Goal: Share content: Share content

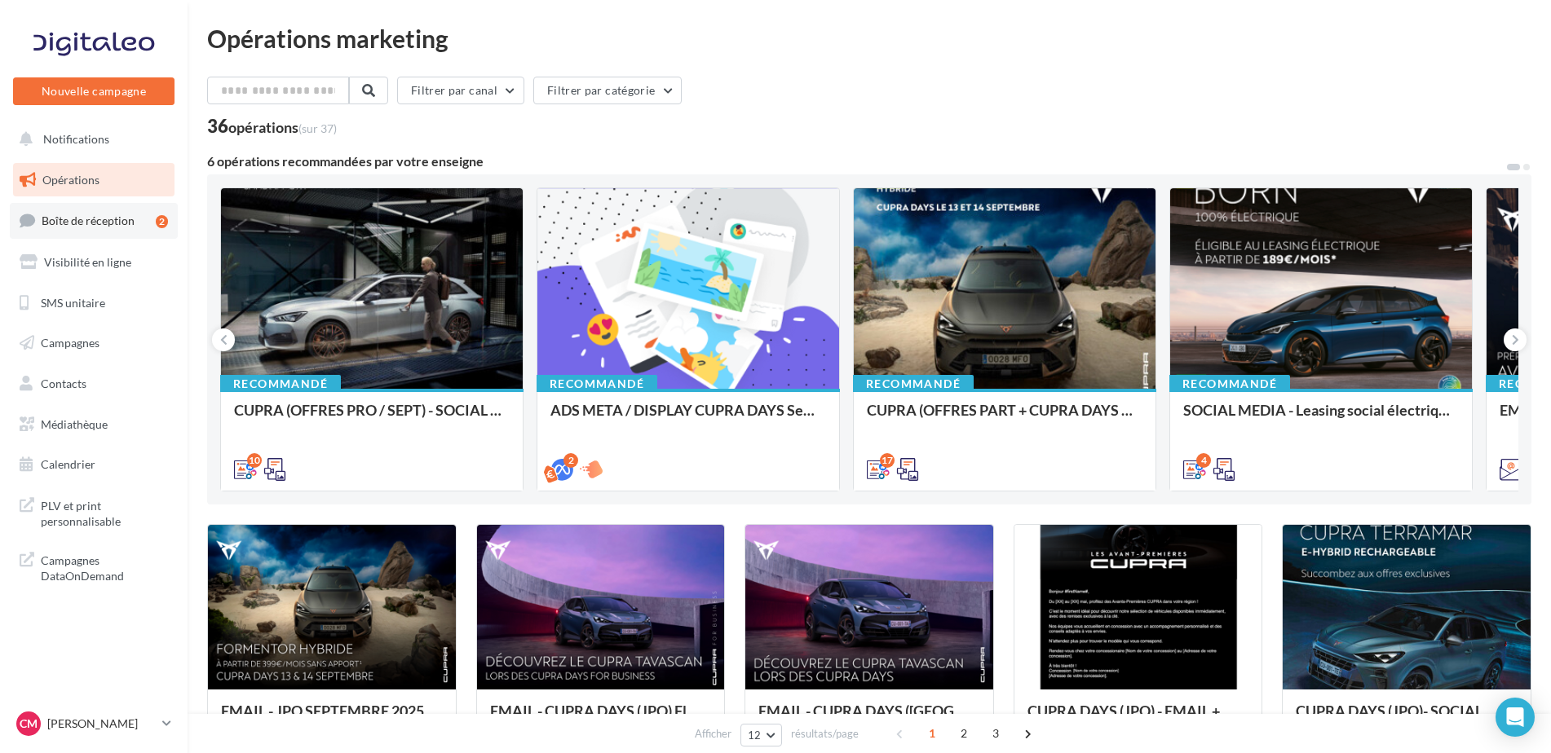
click at [94, 229] on link "Boîte de réception 2" at bounding box center [94, 220] width 168 height 35
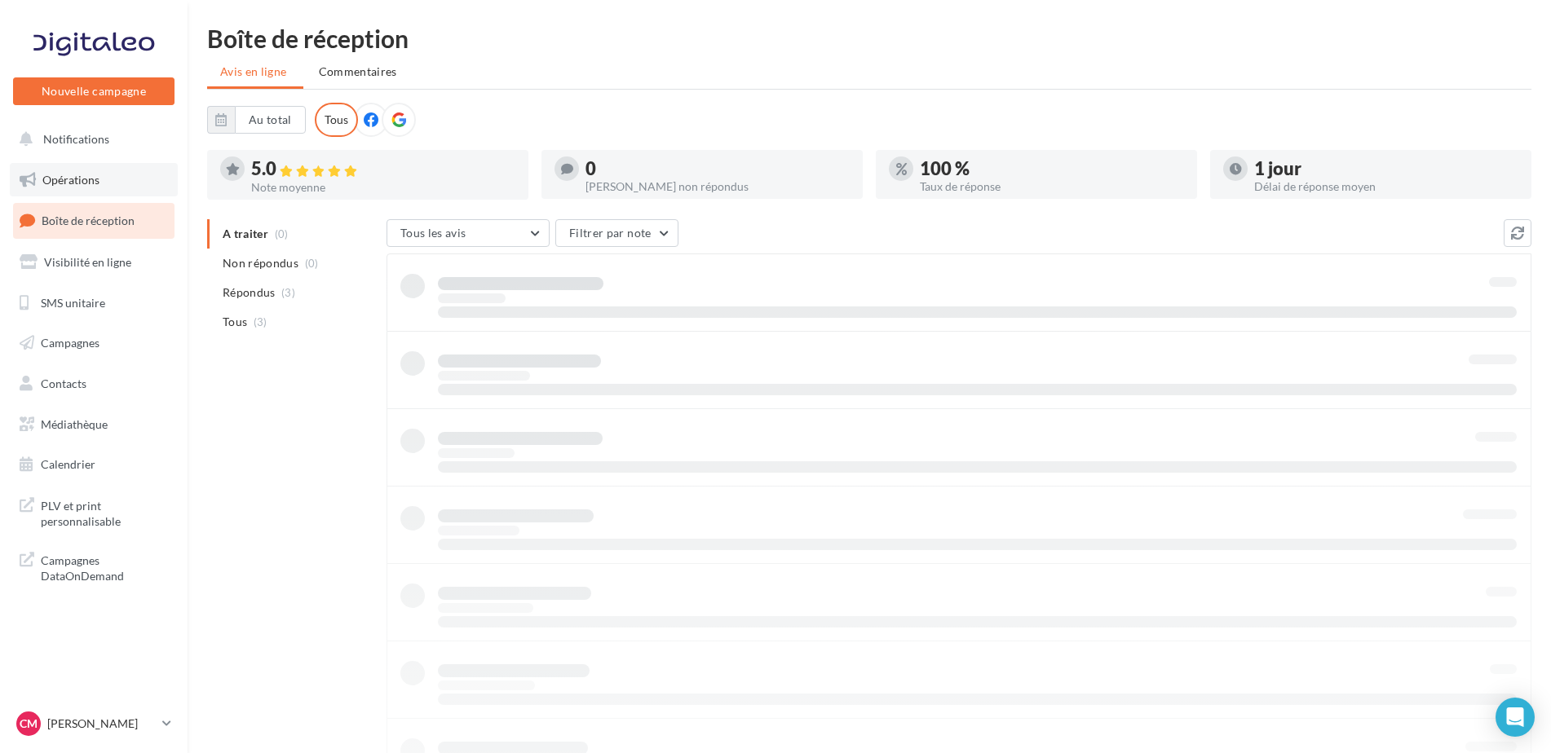
click at [85, 174] on span "Opérations" at bounding box center [70, 180] width 57 height 14
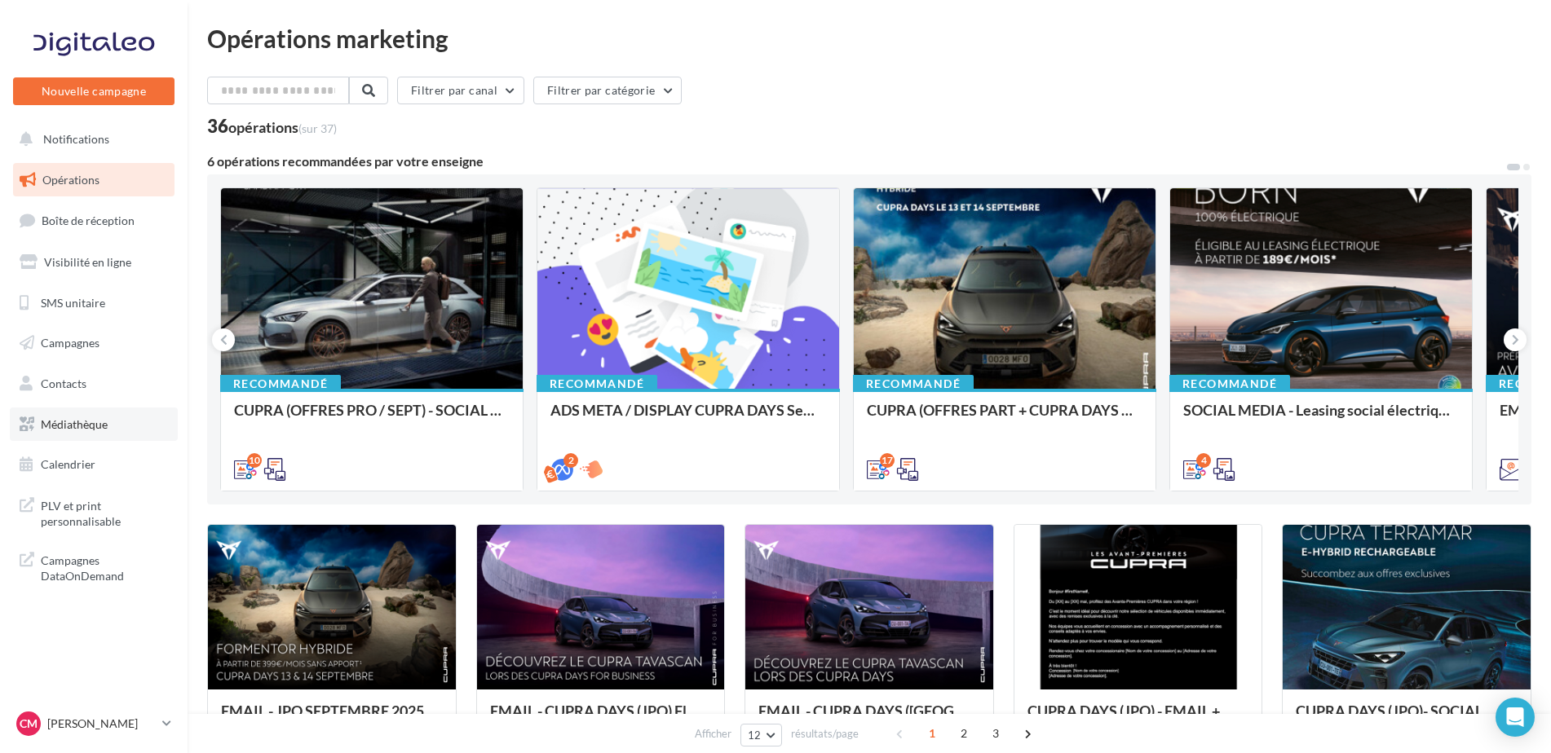
click at [82, 421] on span "Médiathèque" at bounding box center [74, 424] width 67 height 14
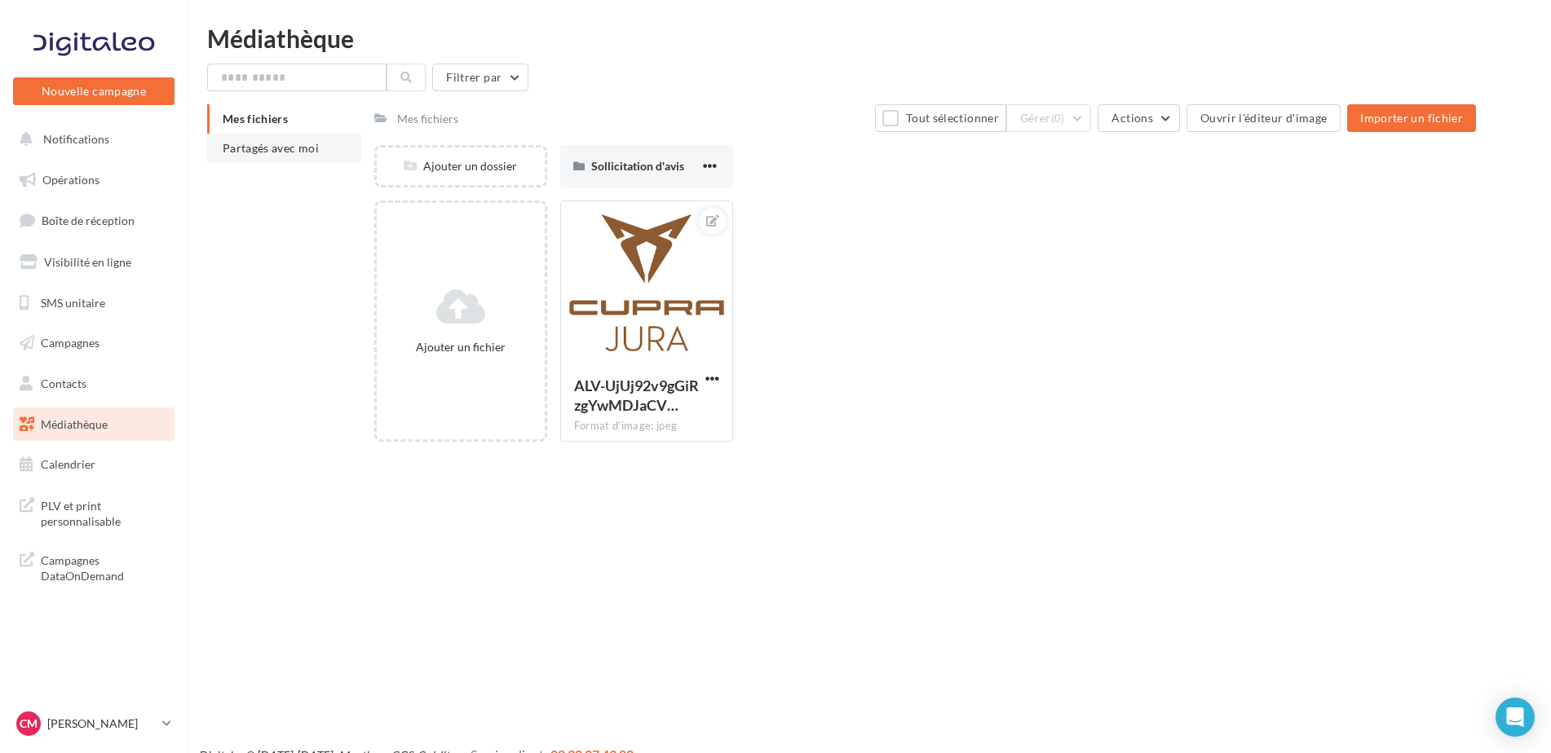
click at [280, 157] on li "Partagés avec moi" at bounding box center [284, 148] width 154 height 29
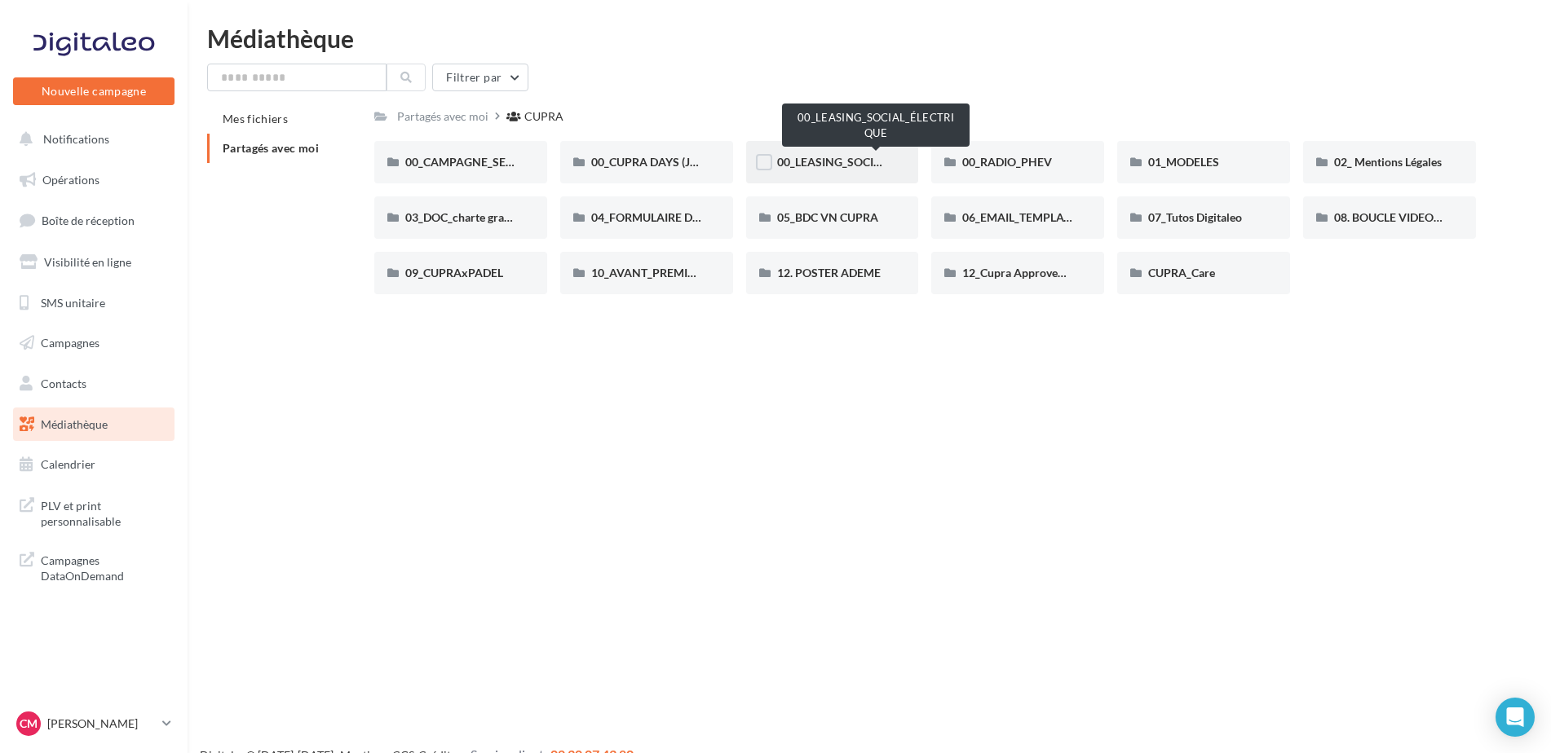
click at [850, 156] on span "00_LEASING_SOCIAL_ÉLECTRIQUE" at bounding box center [868, 162] width 182 height 14
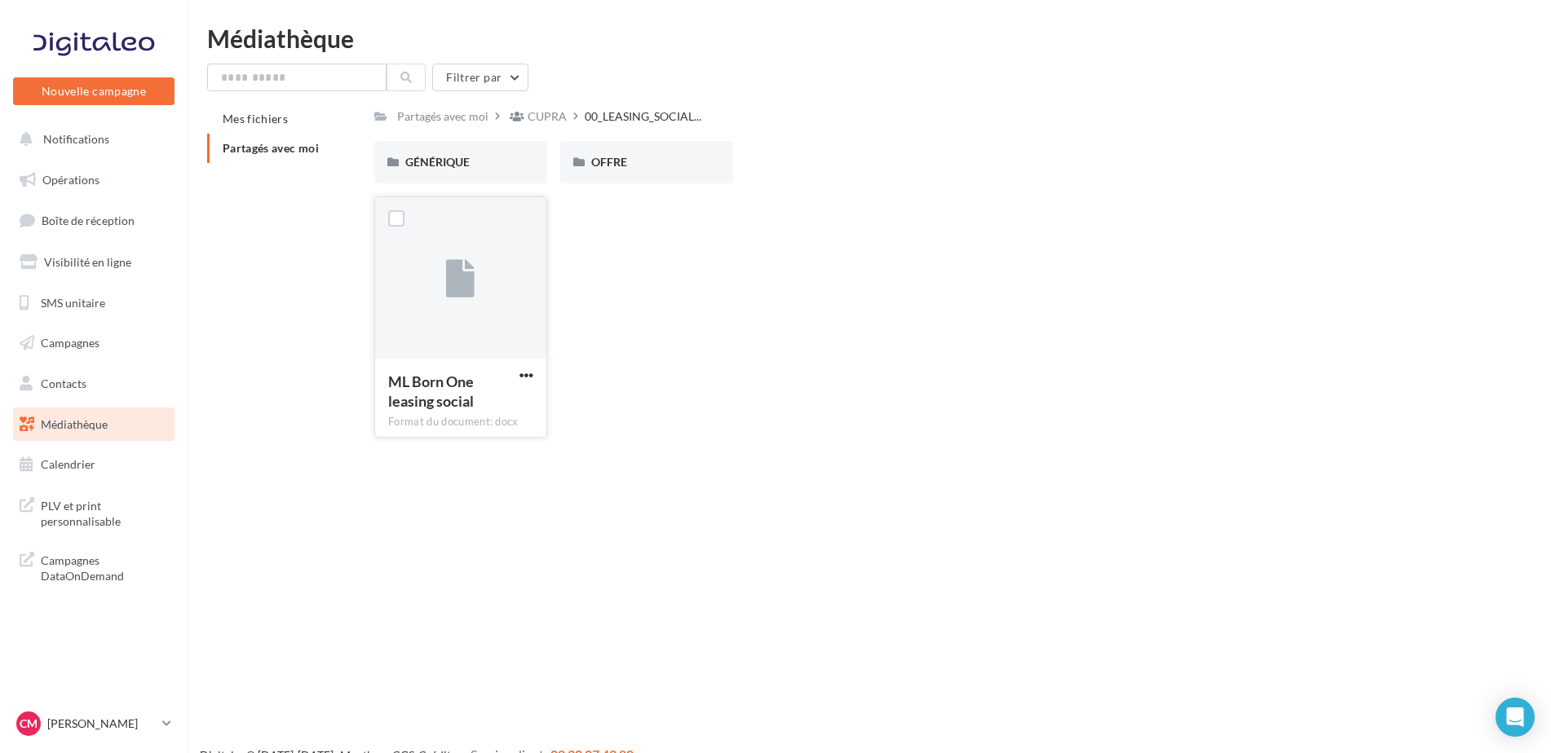
click at [514, 372] on div "ML Born One leasing social" at bounding box center [460, 393] width 145 height 43
click at [522, 376] on span "button" at bounding box center [526, 375] width 14 height 14
click at [468, 412] on button "Télécharger" at bounding box center [454, 407] width 163 height 42
click at [630, 165] on div "OFFRE" at bounding box center [646, 162] width 111 height 16
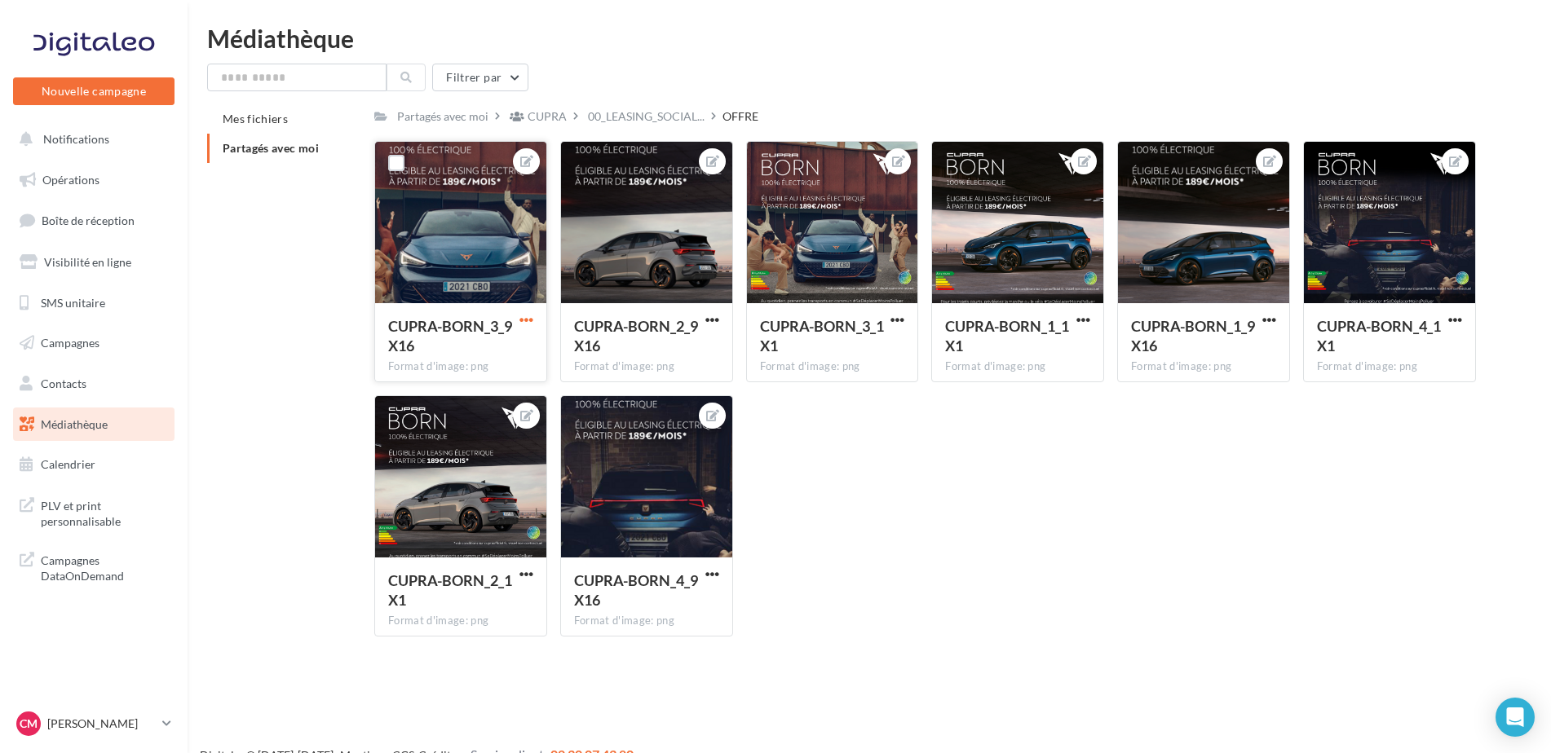
click at [519, 324] on span "button" at bounding box center [526, 320] width 14 height 14
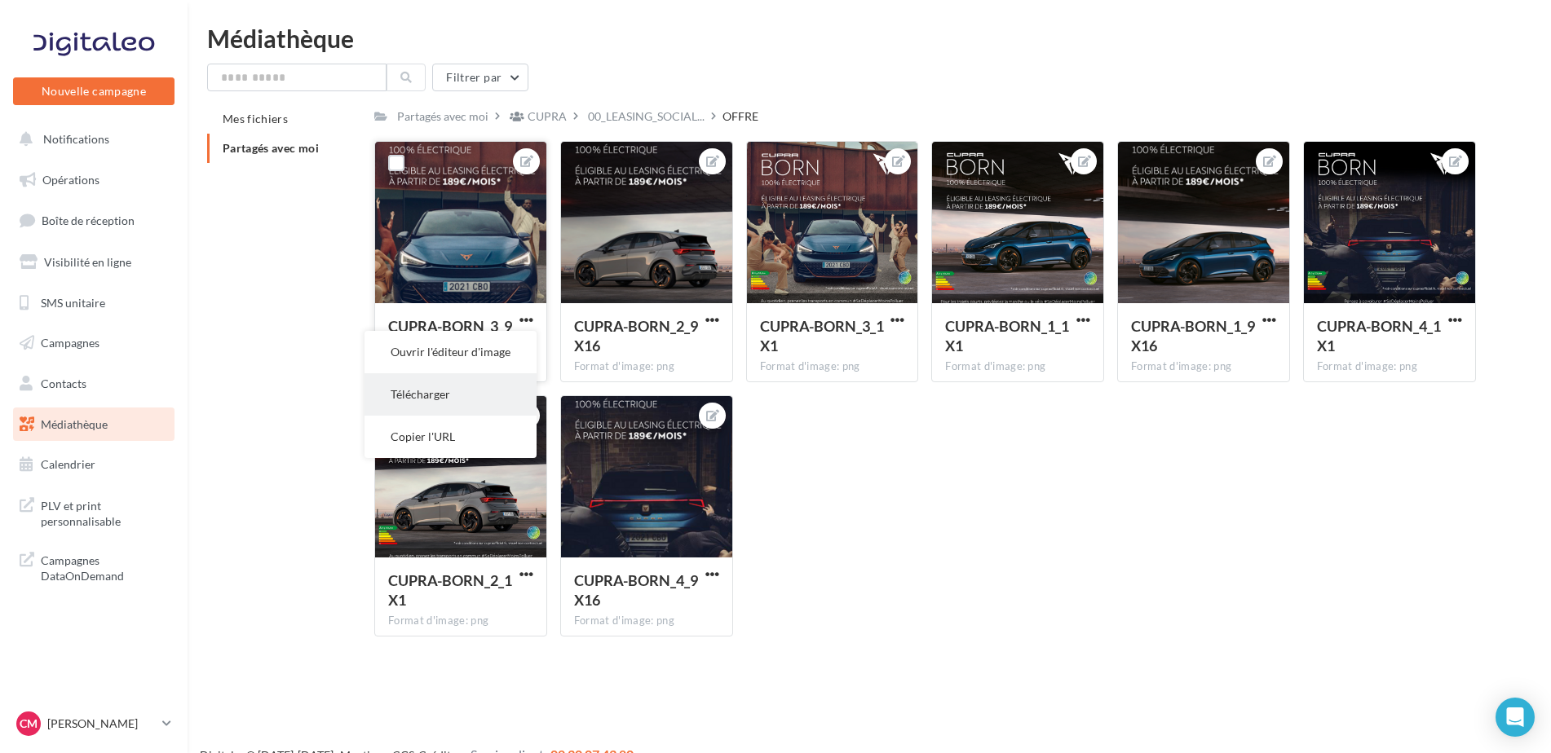
drag, startPoint x: 460, startPoint y: 350, endPoint x: 456, endPoint y: 399, distance: 49.9
click at [456, 399] on ul "Ouvrir l'éditeur d'image Télécharger Copier l'URL" at bounding box center [450, 394] width 172 height 127
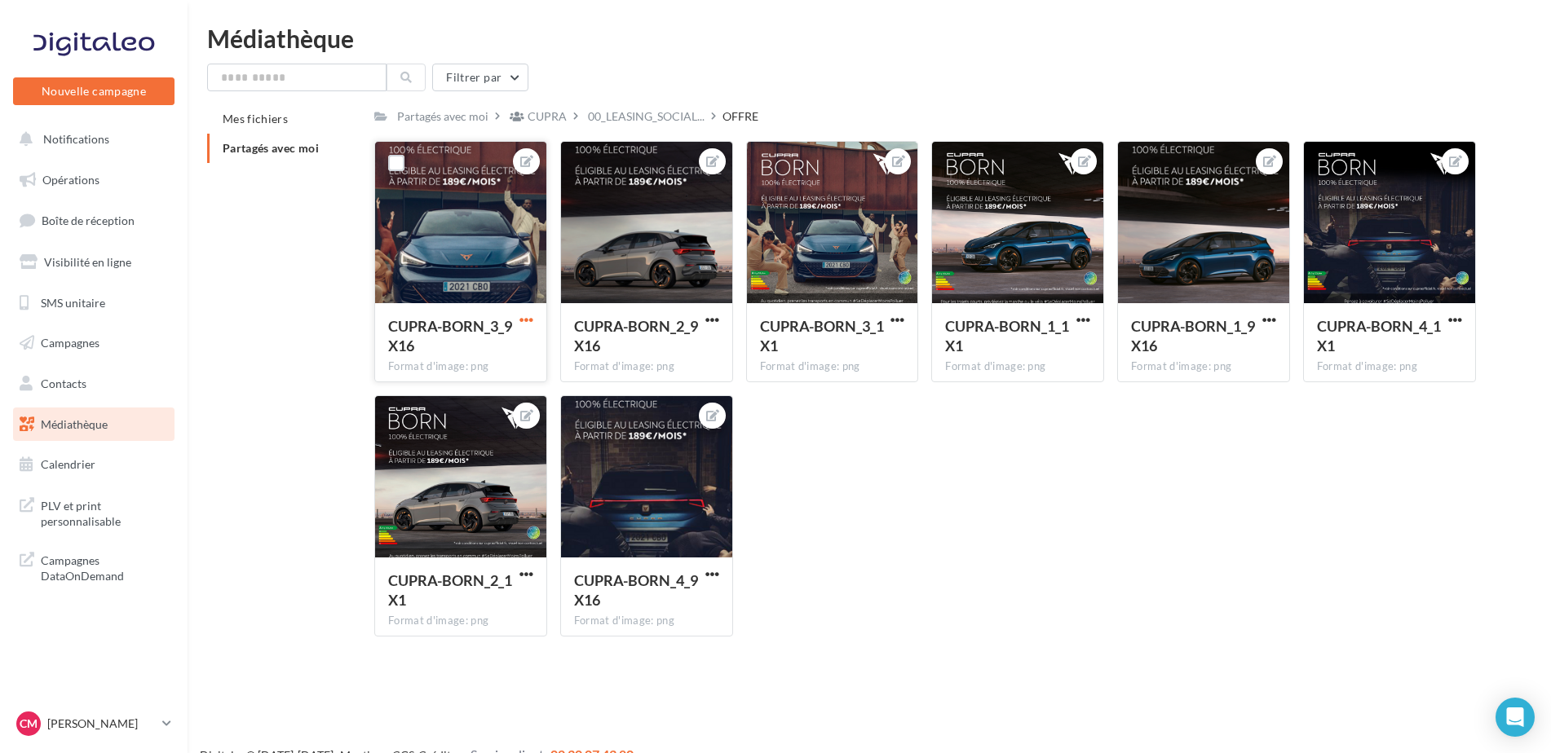
click at [526, 316] on span "button" at bounding box center [526, 320] width 14 height 14
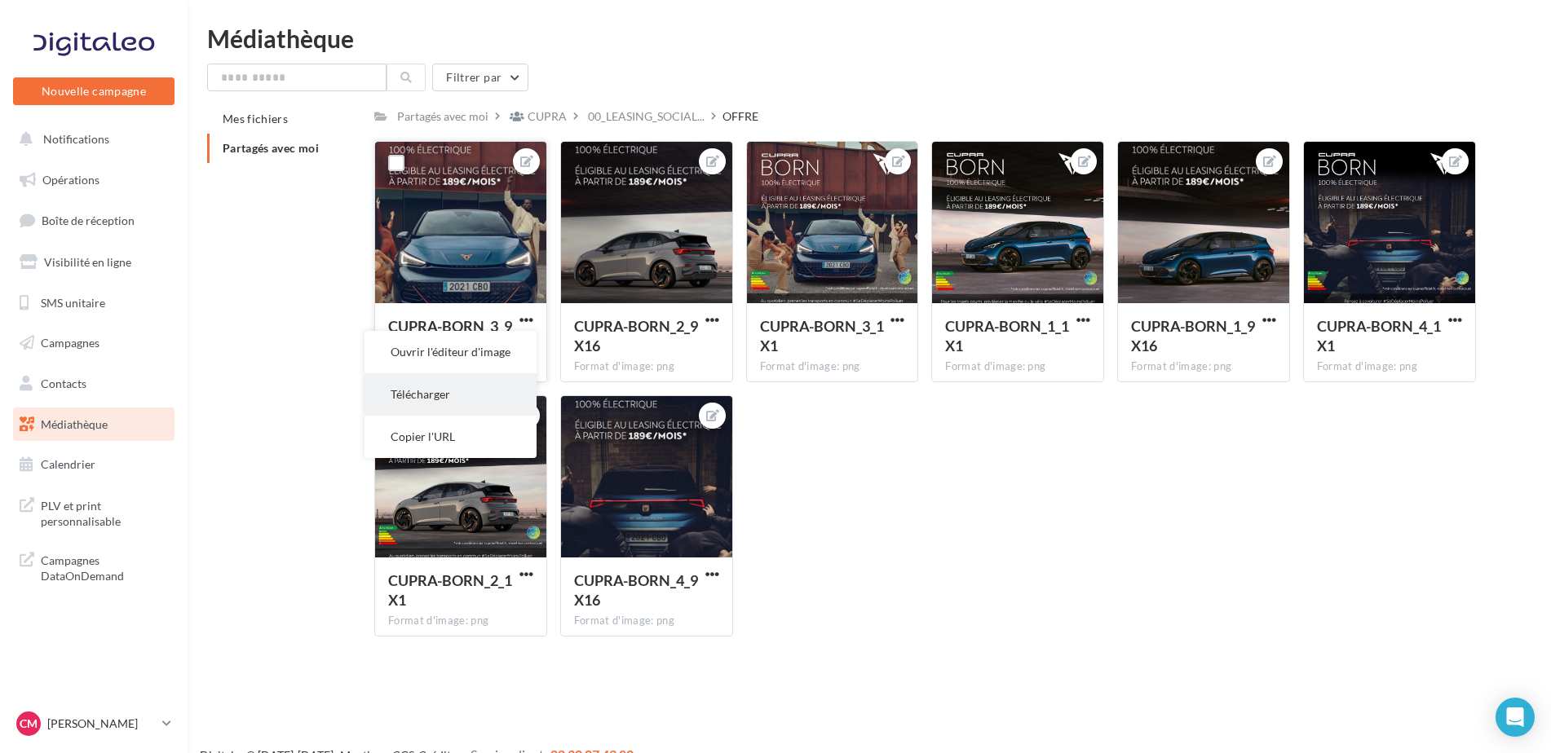
click at [457, 392] on button "Télécharger" at bounding box center [450, 394] width 172 height 42
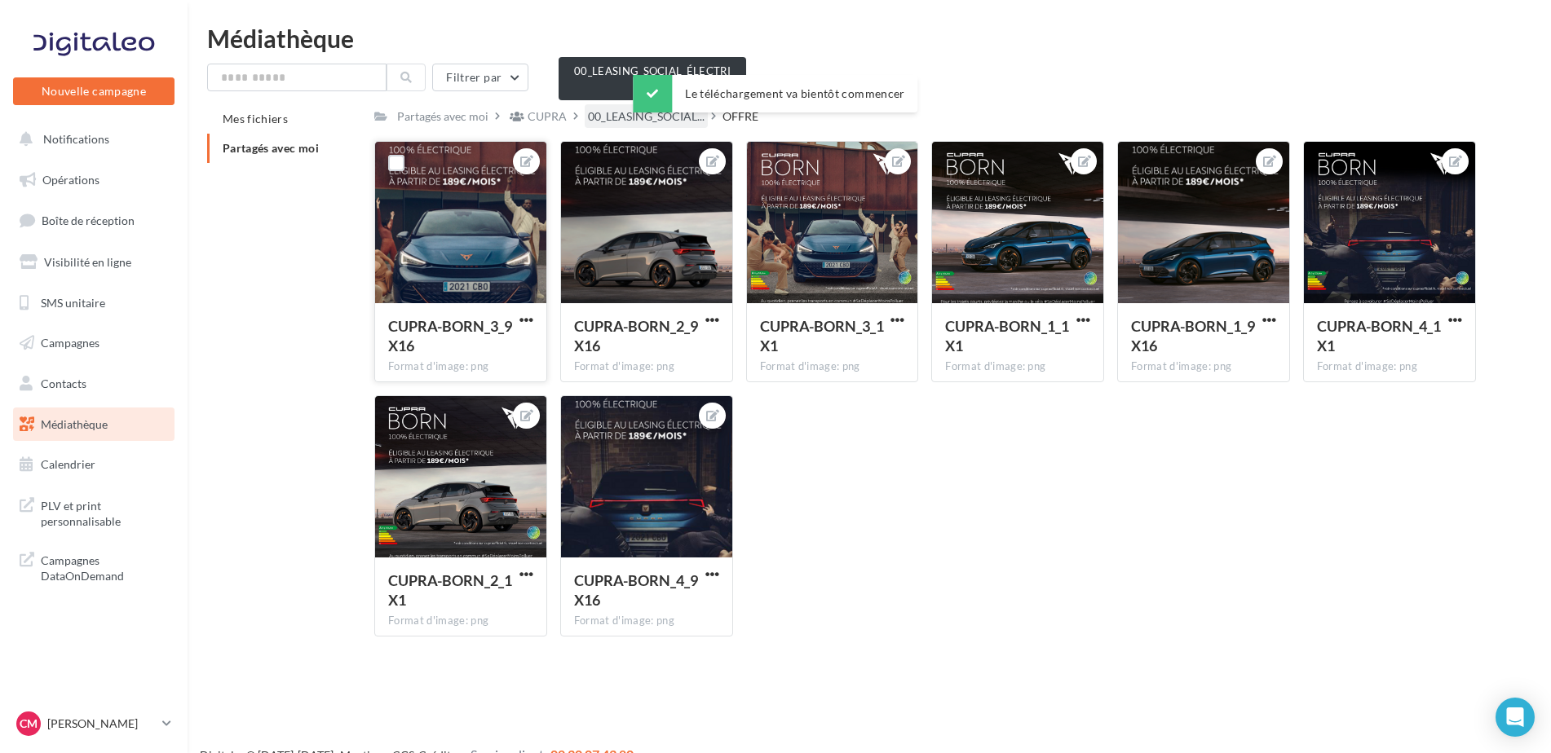
click at [617, 117] on span "00_LEASING_SOCIAL..." at bounding box center [646, 116] width 117 height 16
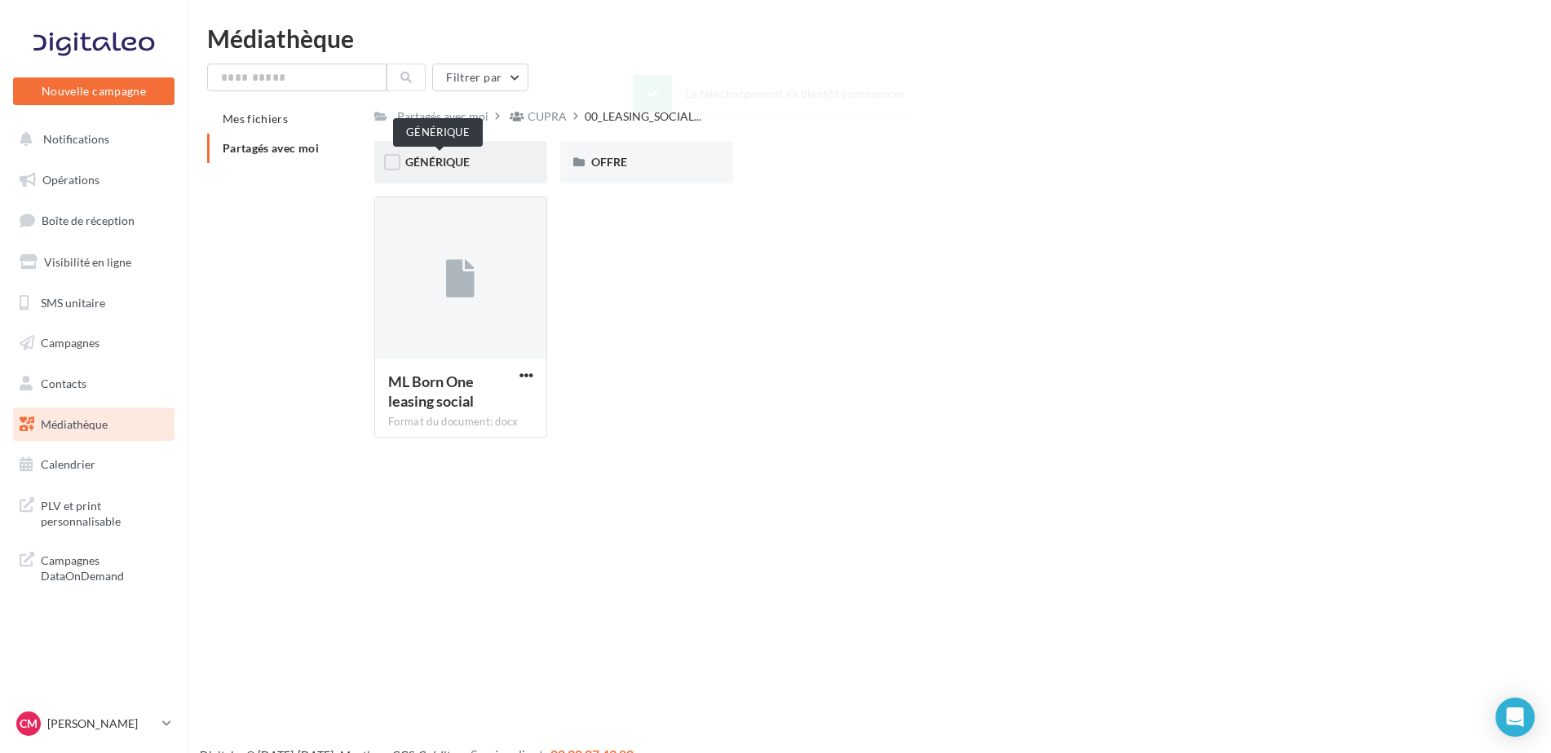
click at [465, 160] on span "GÉNÉRIQUE" at bounding box center [437, 162] width 64 height 14
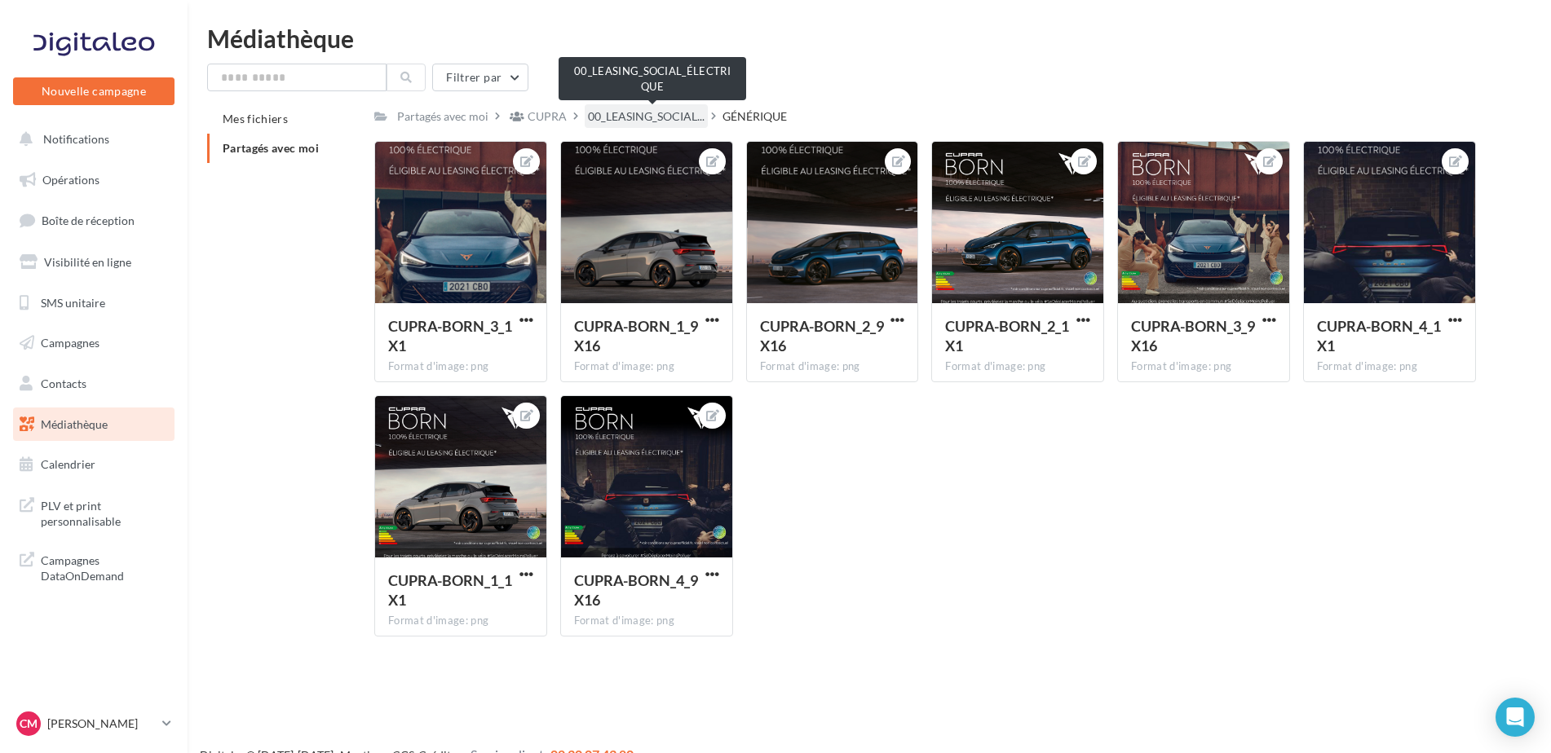
click at [661, 110] on span "00_LEASING_SOCIAL..." at bounding box center [646, 116] width 117 height 16
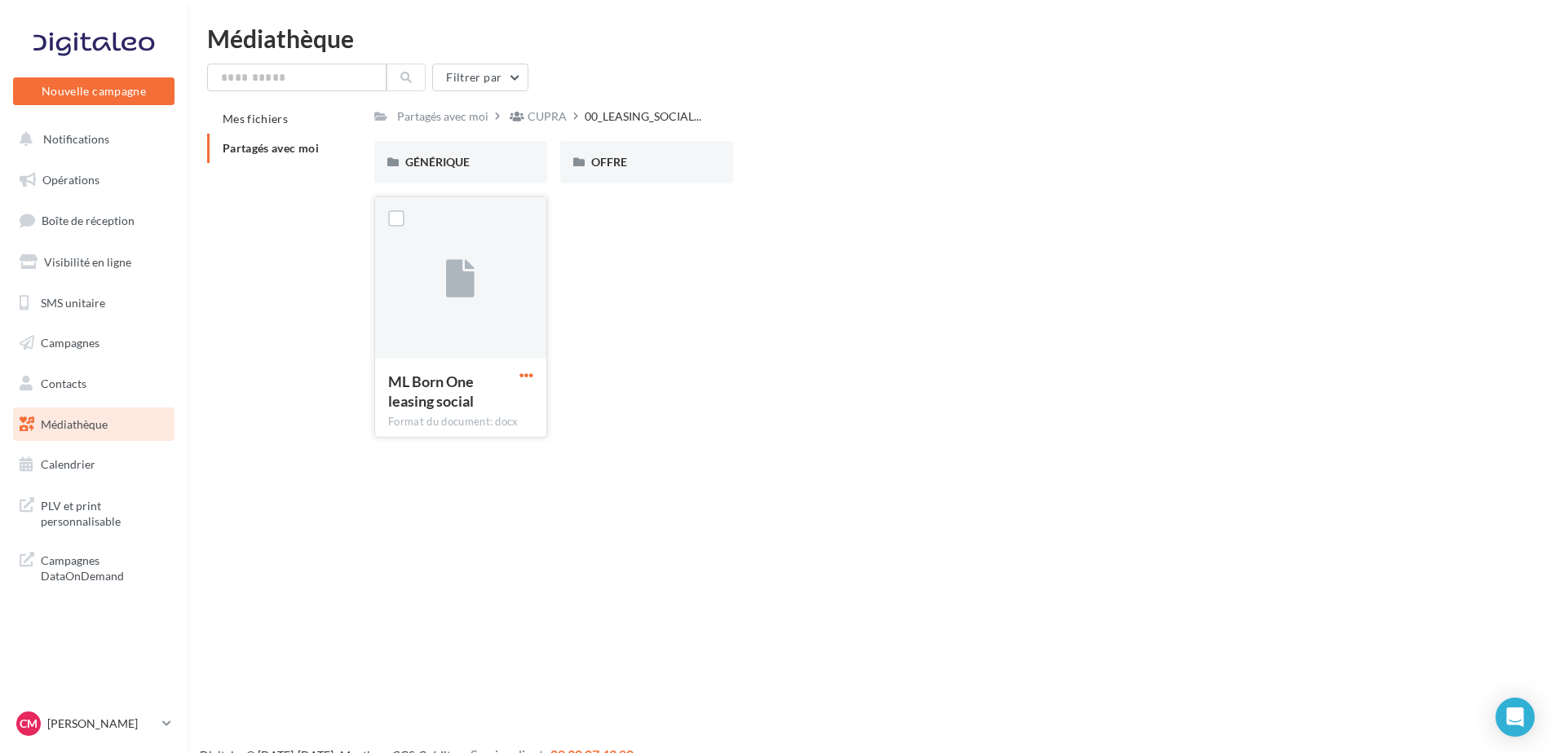
click at [525, 368] on span "button" at bounding box center [526, 375] width 14 height 14
drag, startPoint x: 442, startPoint y: 408, endPoint x: 399, endPoint y: 98, distance: 313.5
click at [442, 408] on button "Télécharger" at bounding box center [454, 407] width 163 height 42
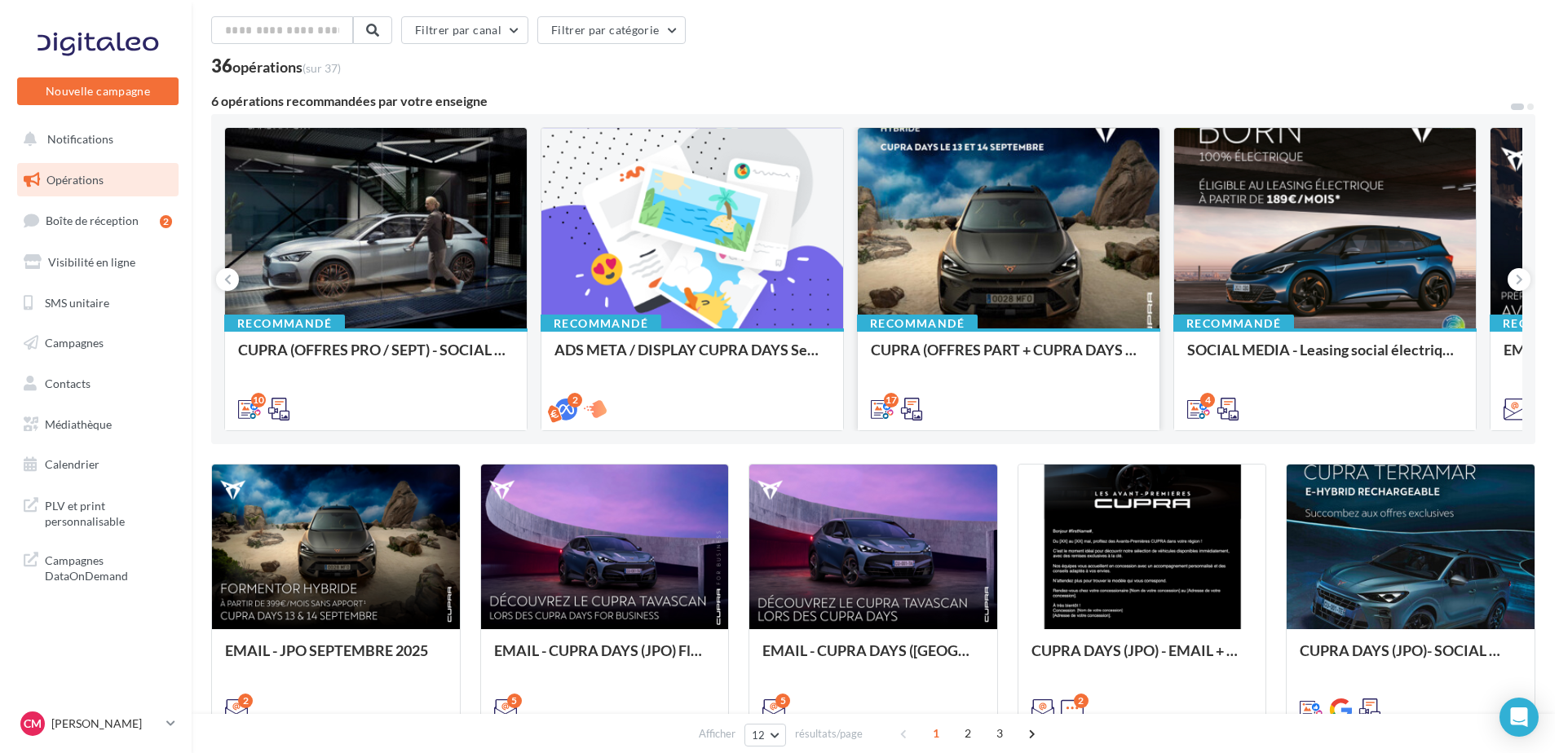
scroll to position [163, 0]
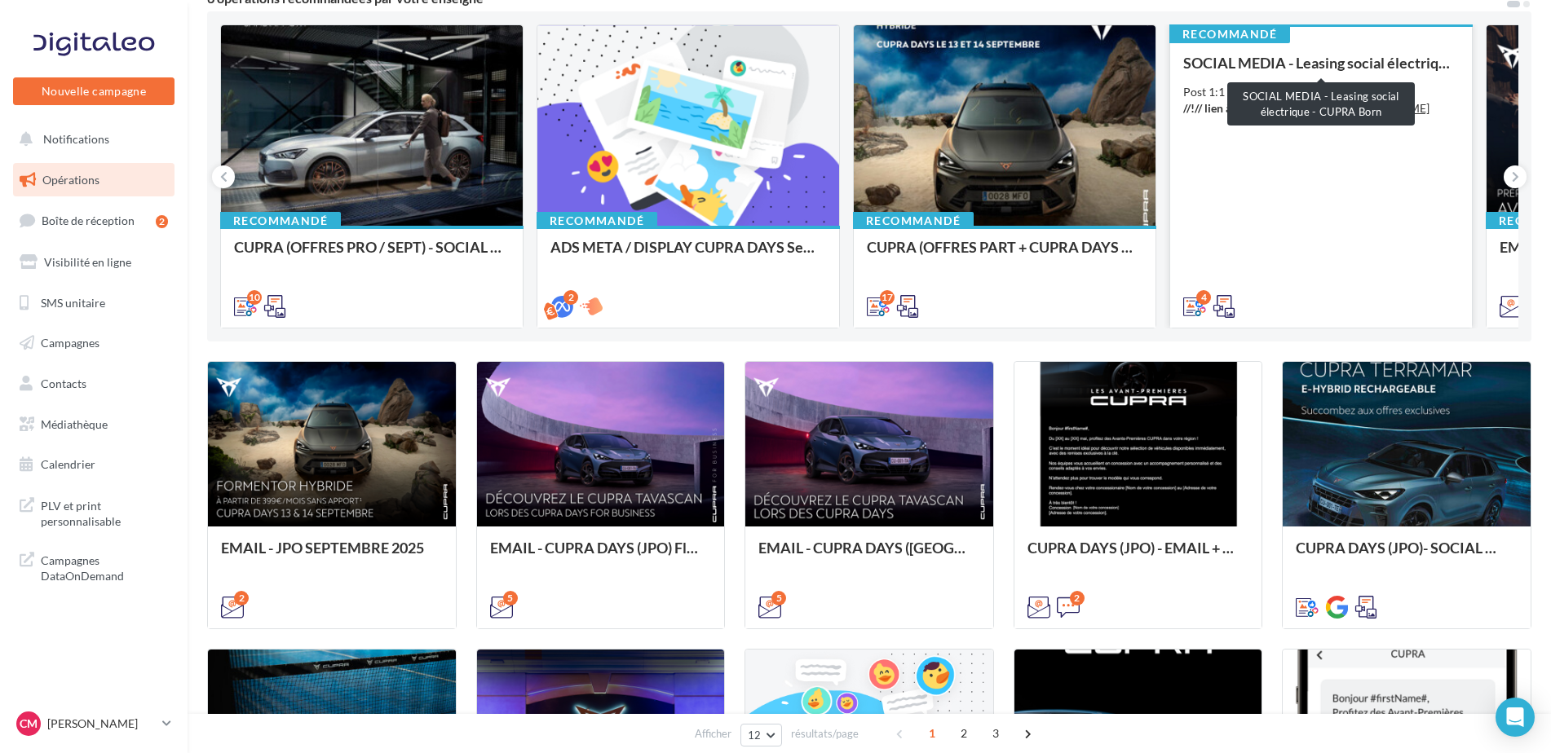
click at [1392, 55] on div "SOCIAL MEDIA - Leasing social électrique - CUPRA Born" at bounding box center [1321, 63] width 276 height 16
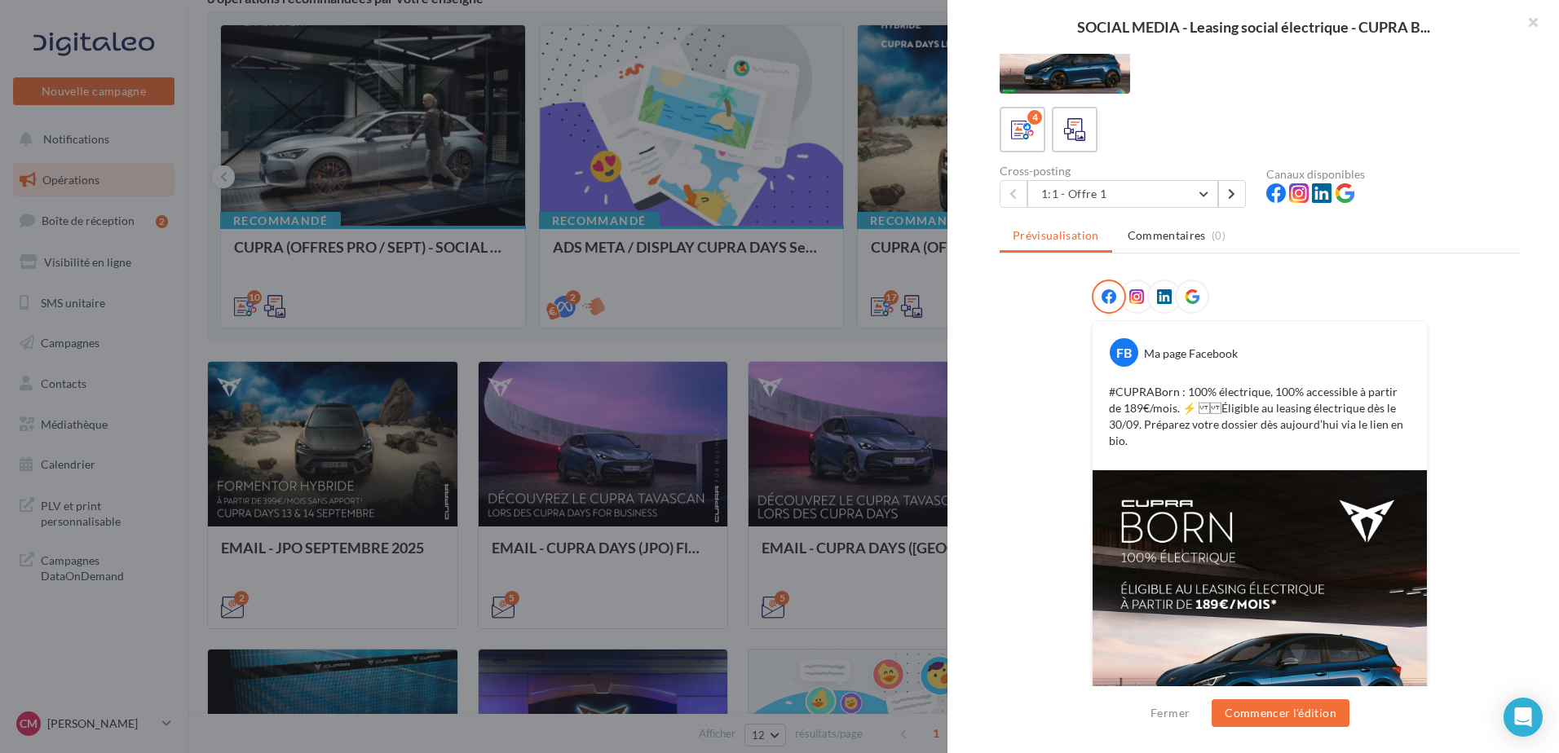
scroll to position [154, 0]
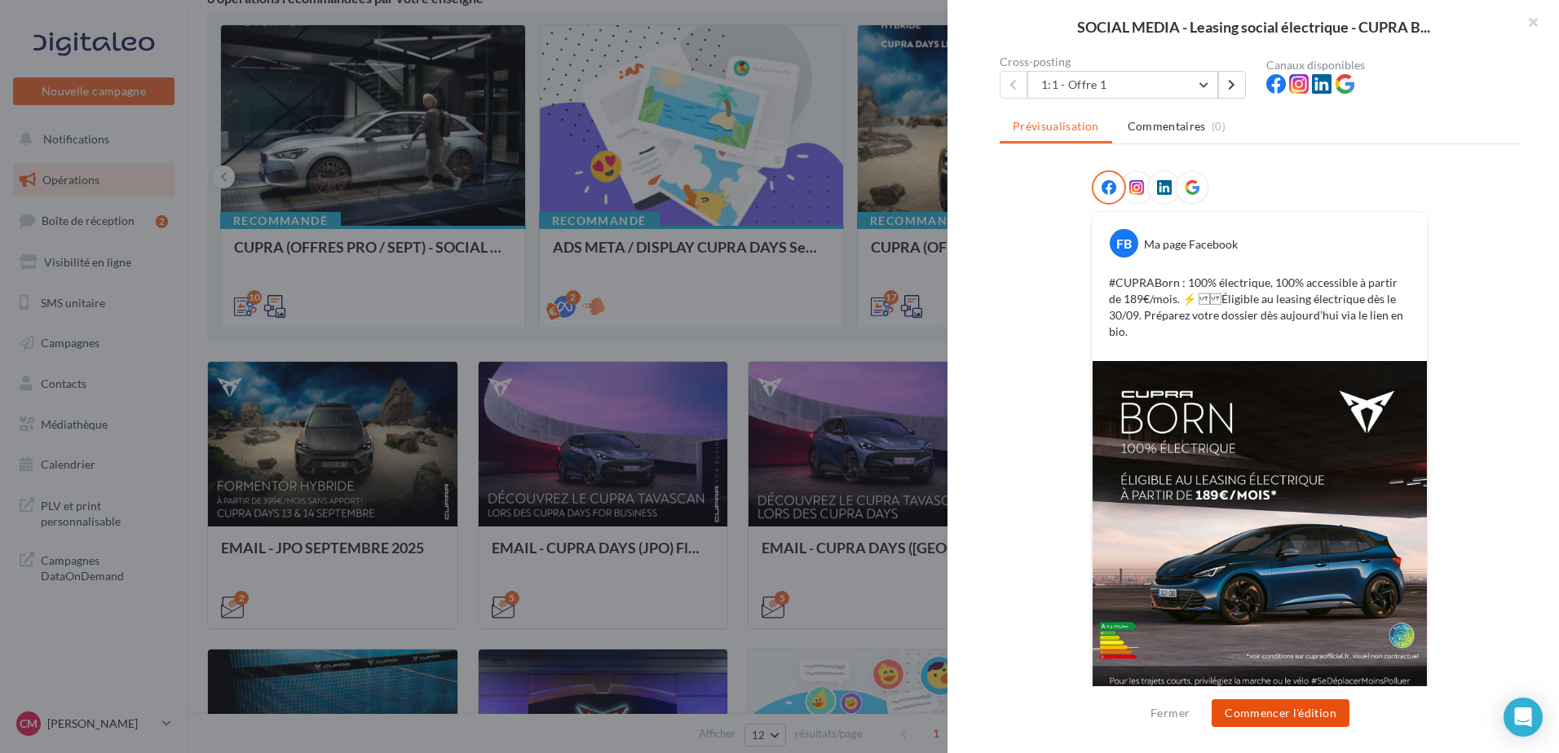
click at [1313, 708] on button "Commencer l'édition" at bounding box center [1280, 713] width 138 height 28
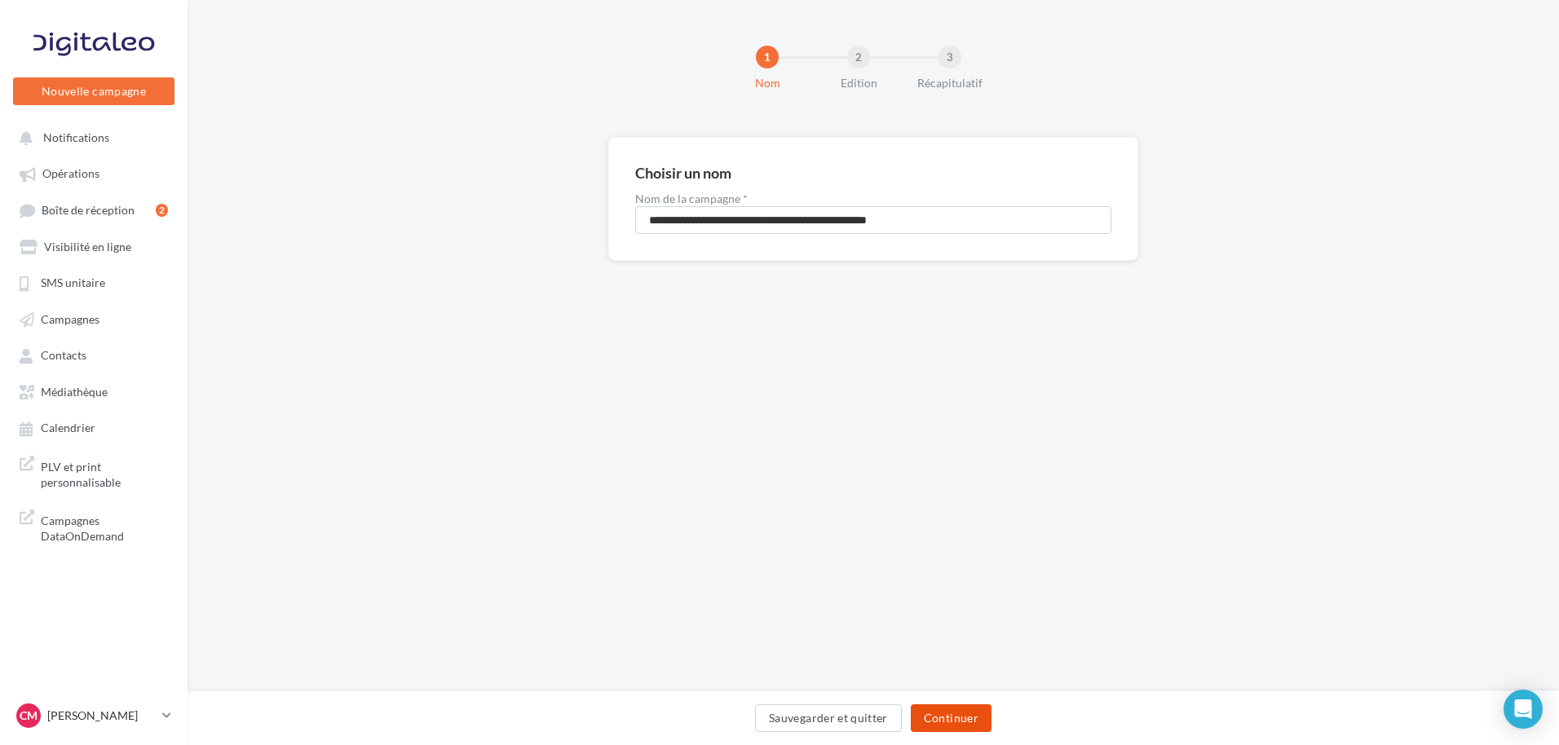
click at [946, 716] on button "Continuer" at bounding box center [951, 718] width 81 height 28
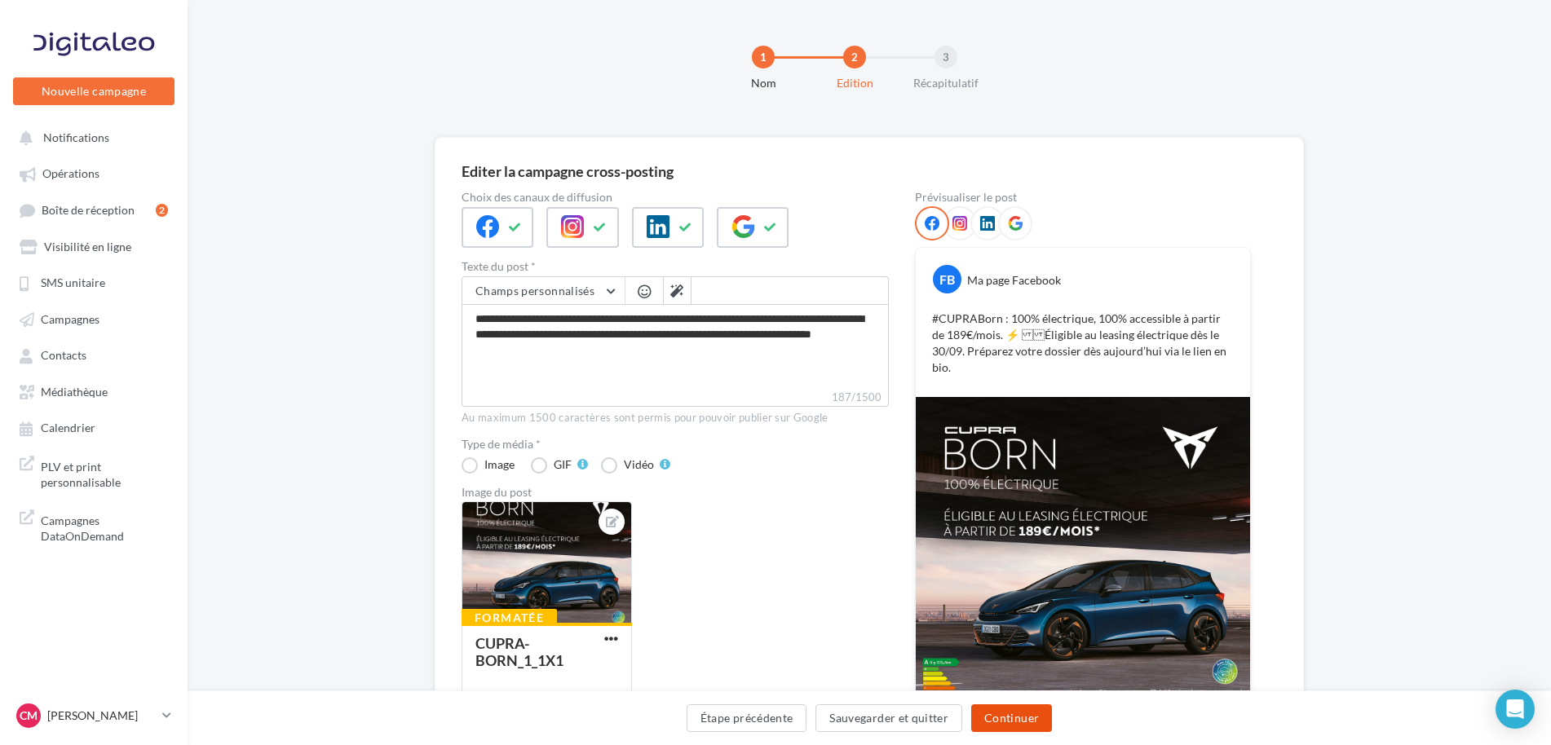
click at [1031, 715] on button "Continuer" at bounding box center [1011, 718] width 81 height 28
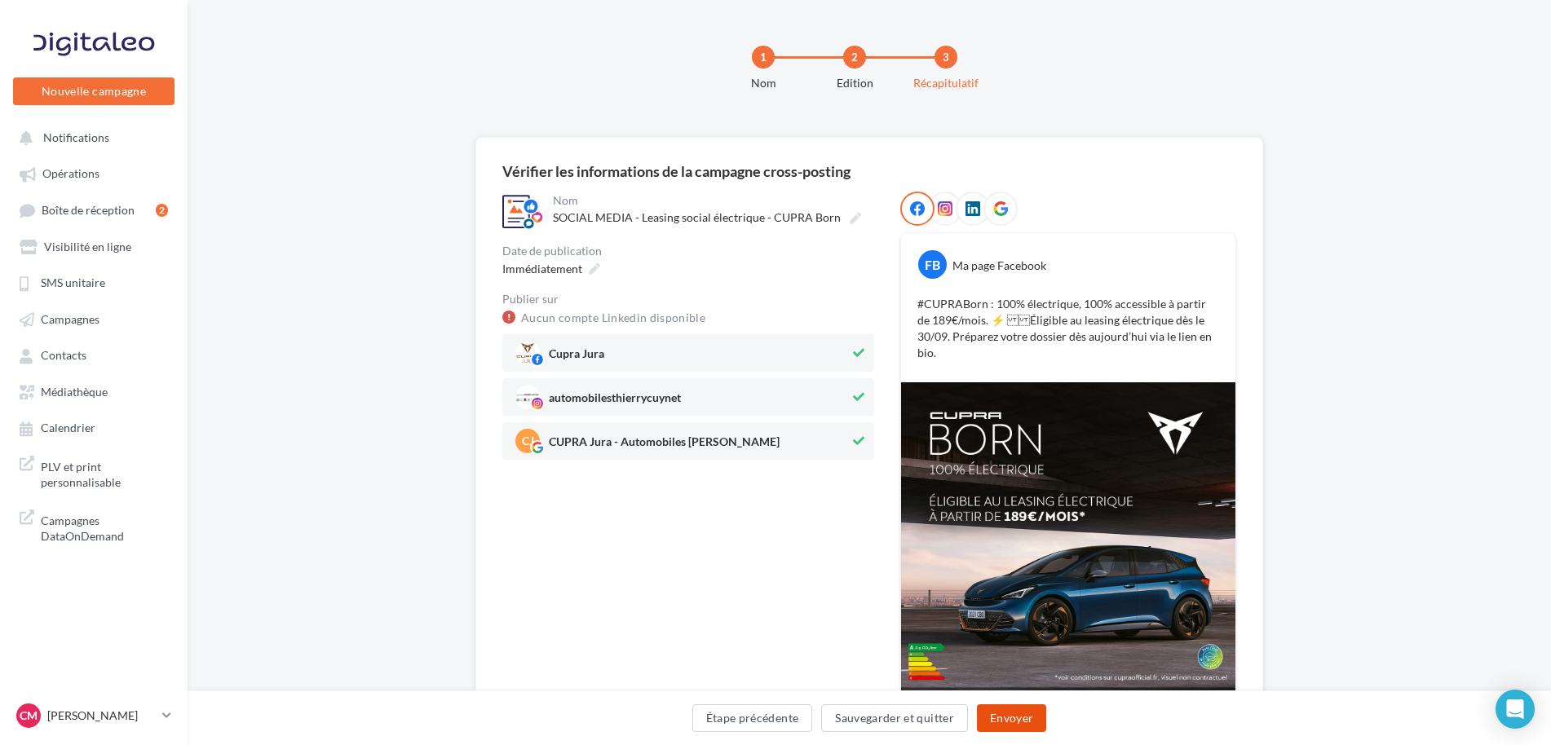
click at [1015, 705] on button "Envoyer" at bounding box center [1011, 718] width 69 height 28
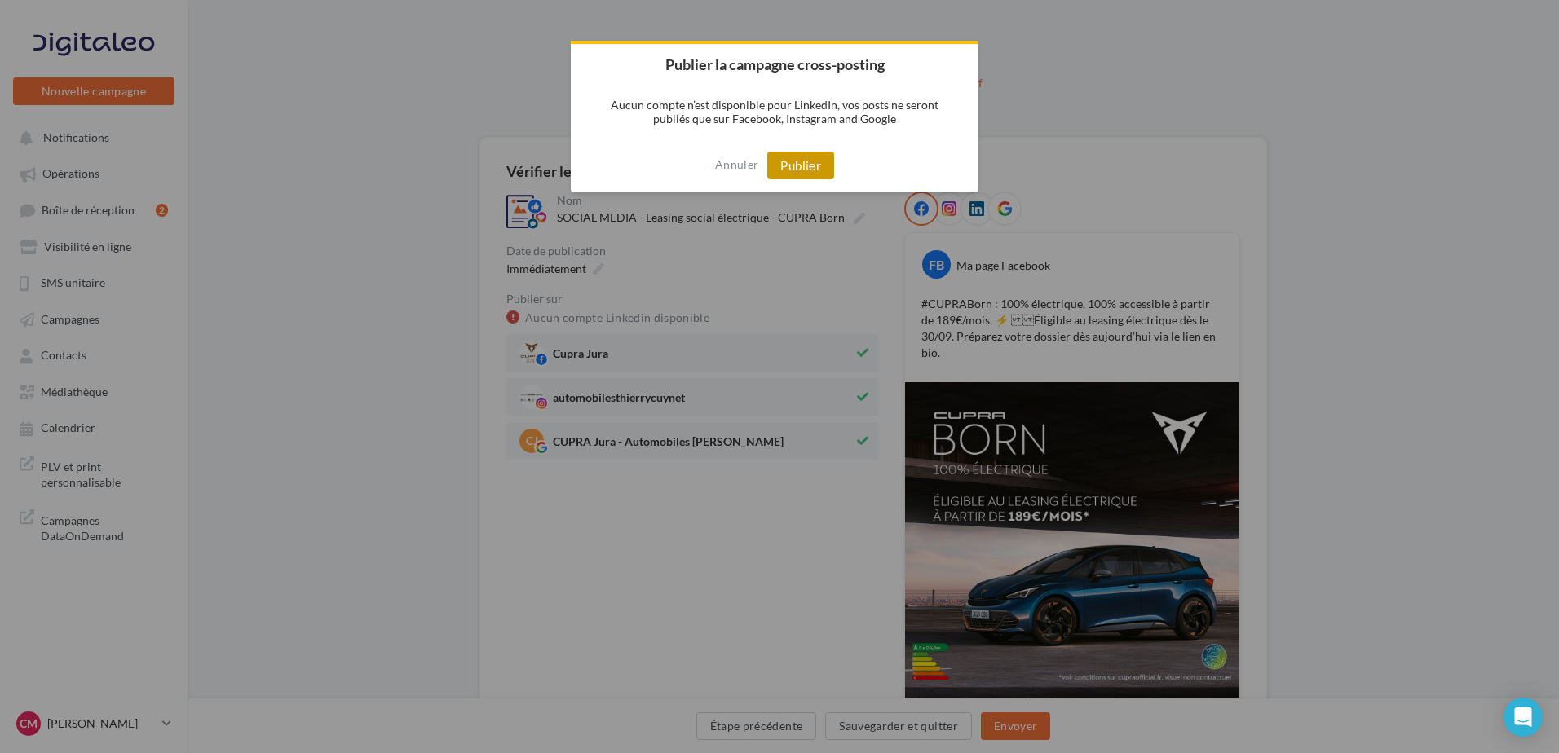
click at [821, 168] on button "Publier" at bounding box center [800, 166] width 67 height 28
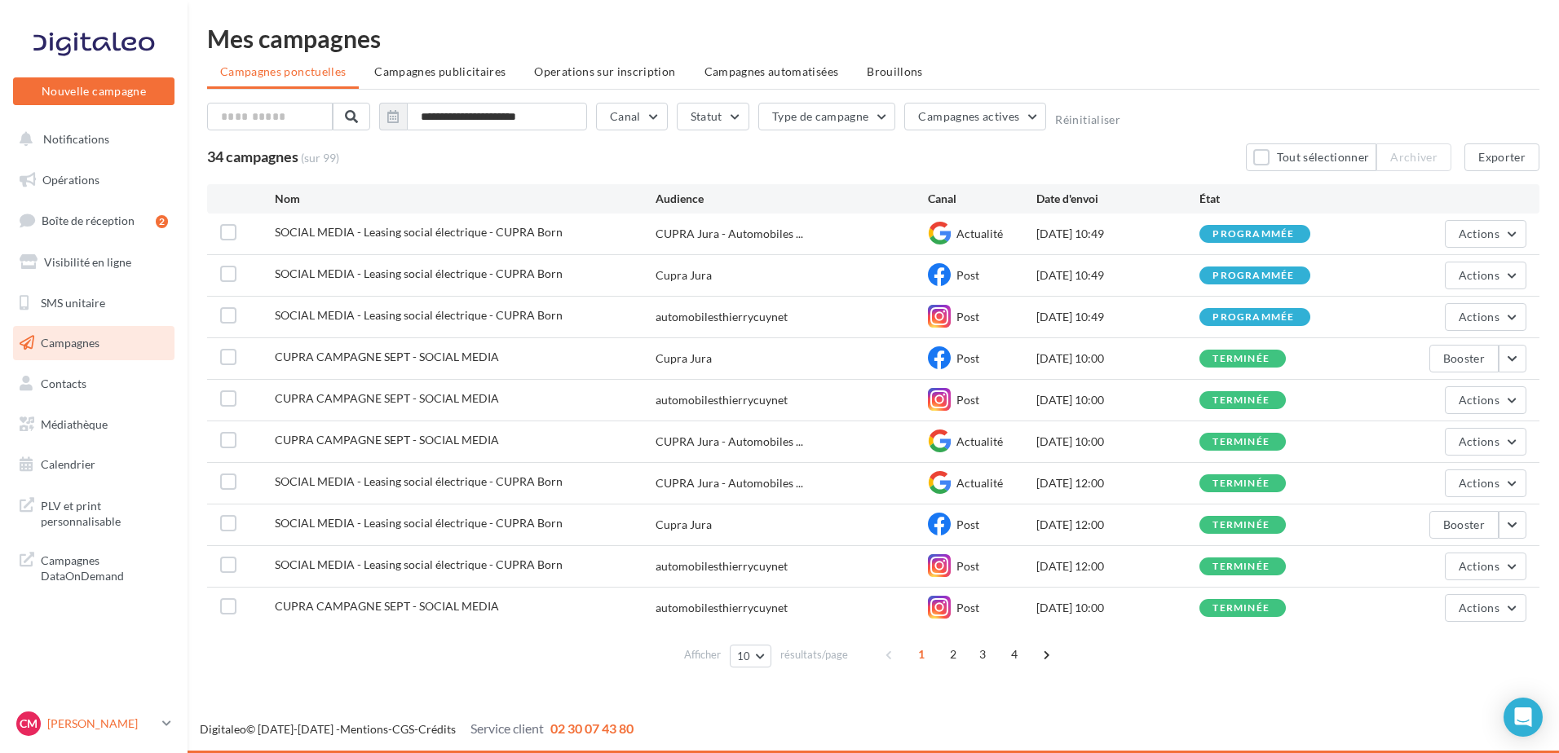
click at [121, 714] on div "CM [PERSON_NAME] MARILLER cupra-[PERSON_NAME]" at bounding box center [85, 724] width 139 height 24
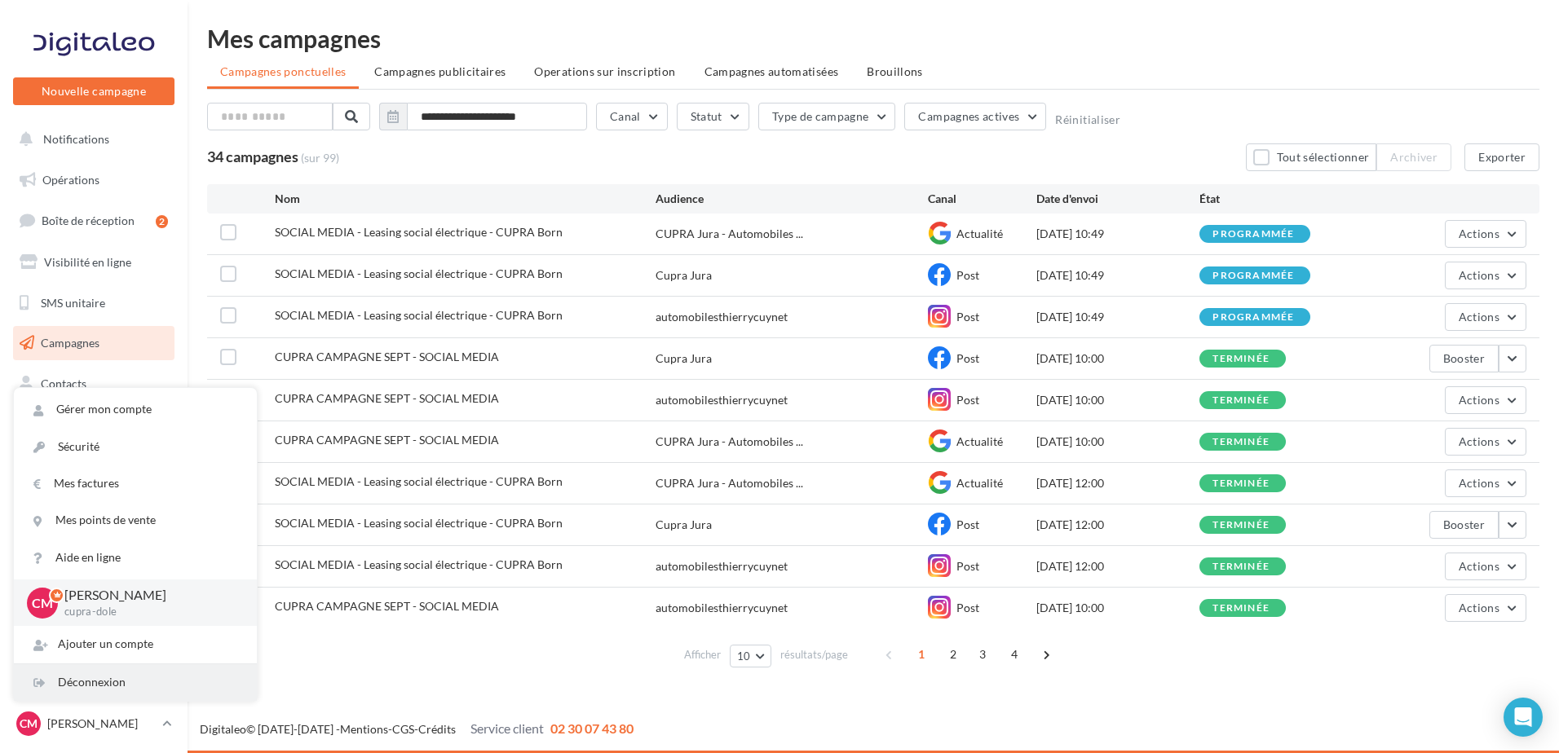
click at [133, 695] on div "Déconnexion" at bounding box center [135, 682] width 243 height 37
